Goal: Task Accomplishment & Management: Manage account settings

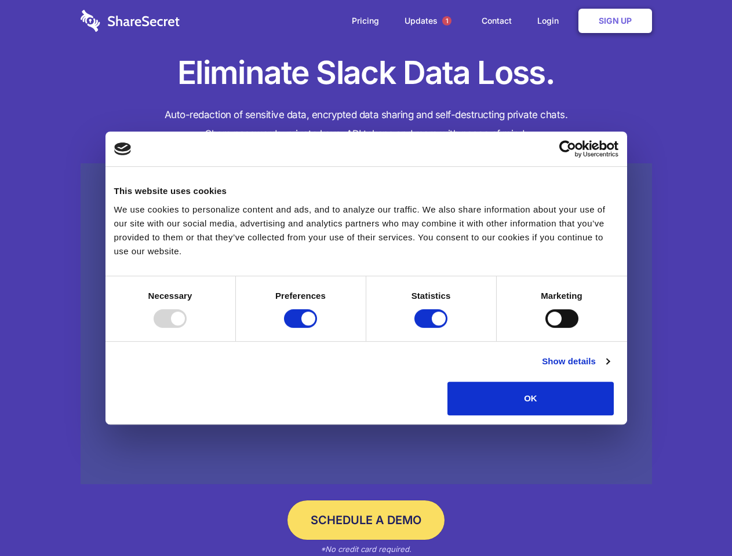
click at [187, 328] on div at bounding box center [170, 318] width 33 height 19
click at [317, 328] on input "Preferences" at bounding box center [300, 318] width 33 height 19
checkbox input "false"
click at [432, 328] on input "Statistics" at bounding box center [430, 318] width 33 height 19
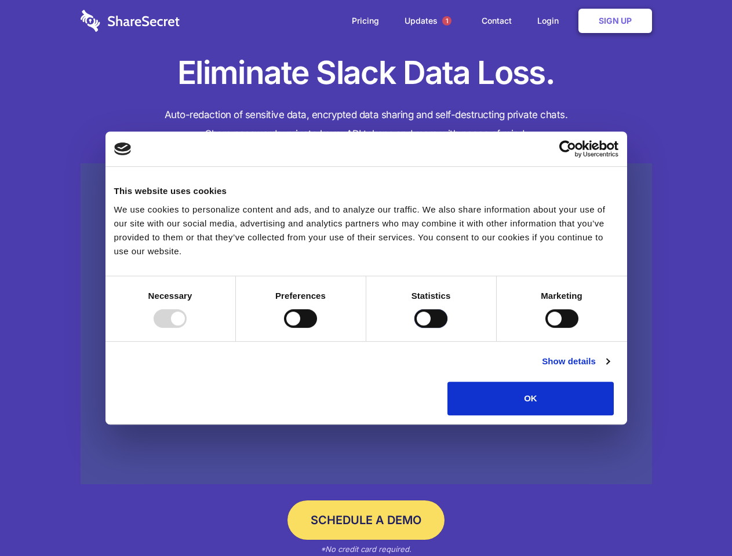
checkbox input "false"
click at [545, 328] on input "Marketing" at bounding box center [561, 318] width 33 height 19
checkbox input "true"
click at [609, 369] on link "Show details" at bounding box center [575, 362] width 67 height 14
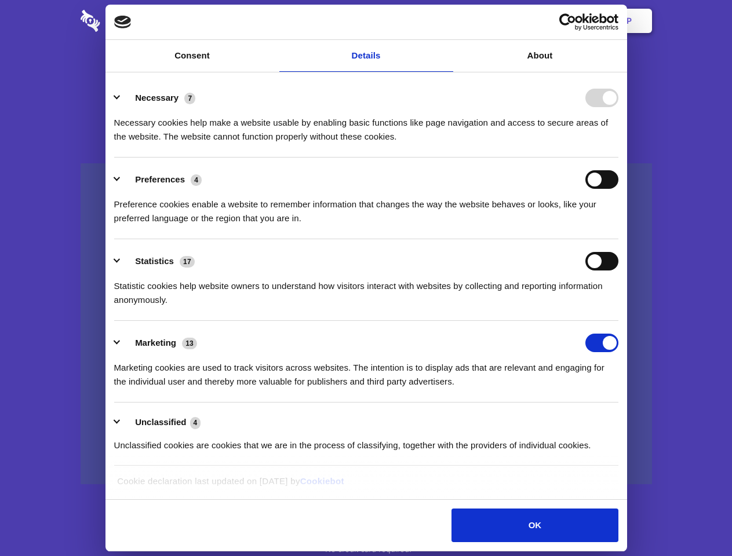
click at [618, 158] on li "Necessary 7 Necessary cookies help make a website usable by enabling basic func…" at bounding box center [366, 117] width 504 height 82
